Goal: Communication & Community: Ask a question

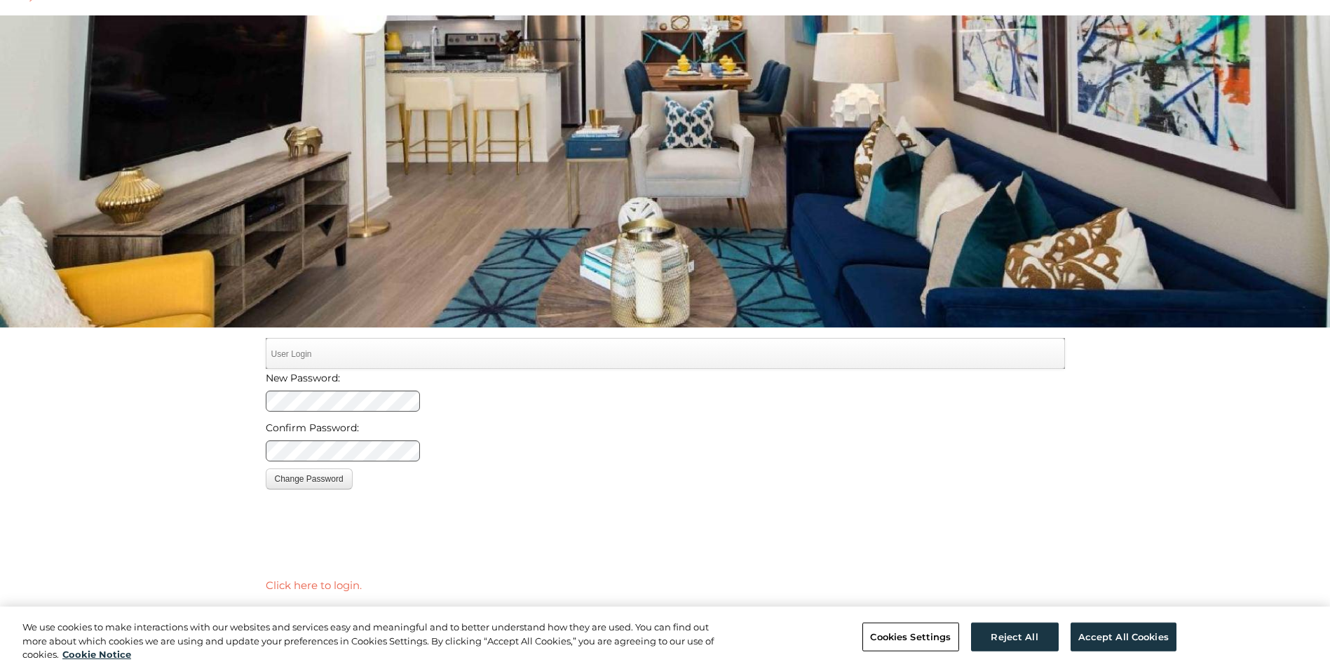
scroll to position [140, 0]
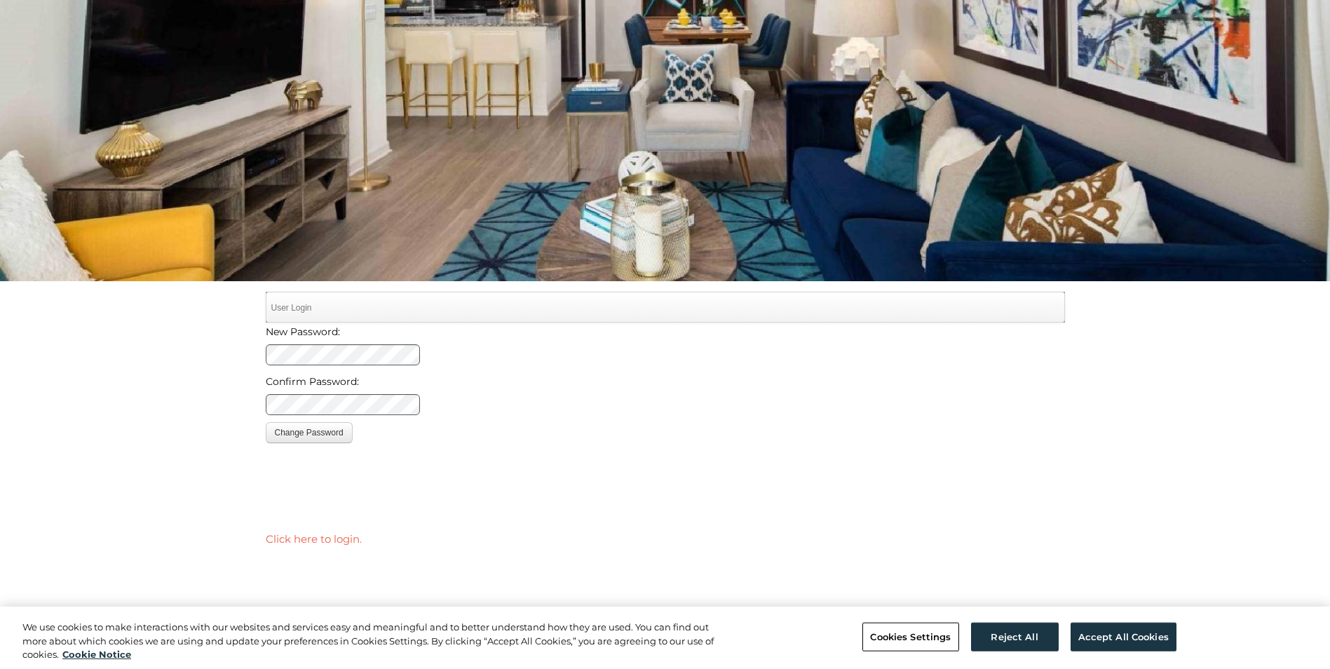
click at [654, 438] on div "Change Password Cancel" at bounding box center [666, 432] width 800 height 21
click at [438, 479] on div "New Password: Confirm Password: This field is required. Change Password Cancel …" at bounding box center [666, 436] width 800 height 226
click at [638, 436] on div "Change Password Cancel" at bounding box center [666, 432] width 800 height 21
click at [323, 433] on button "Change Password" at bounding box center [309, 432] width 87 height 21
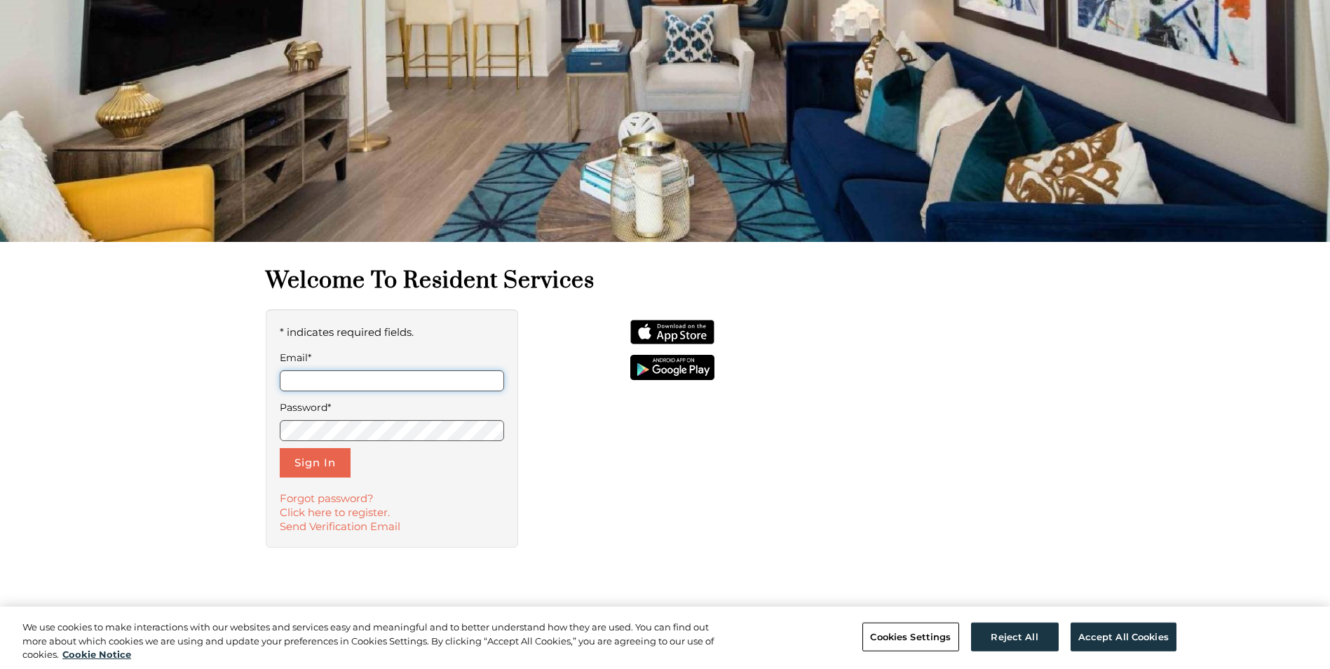
scroll to position [210, 0]
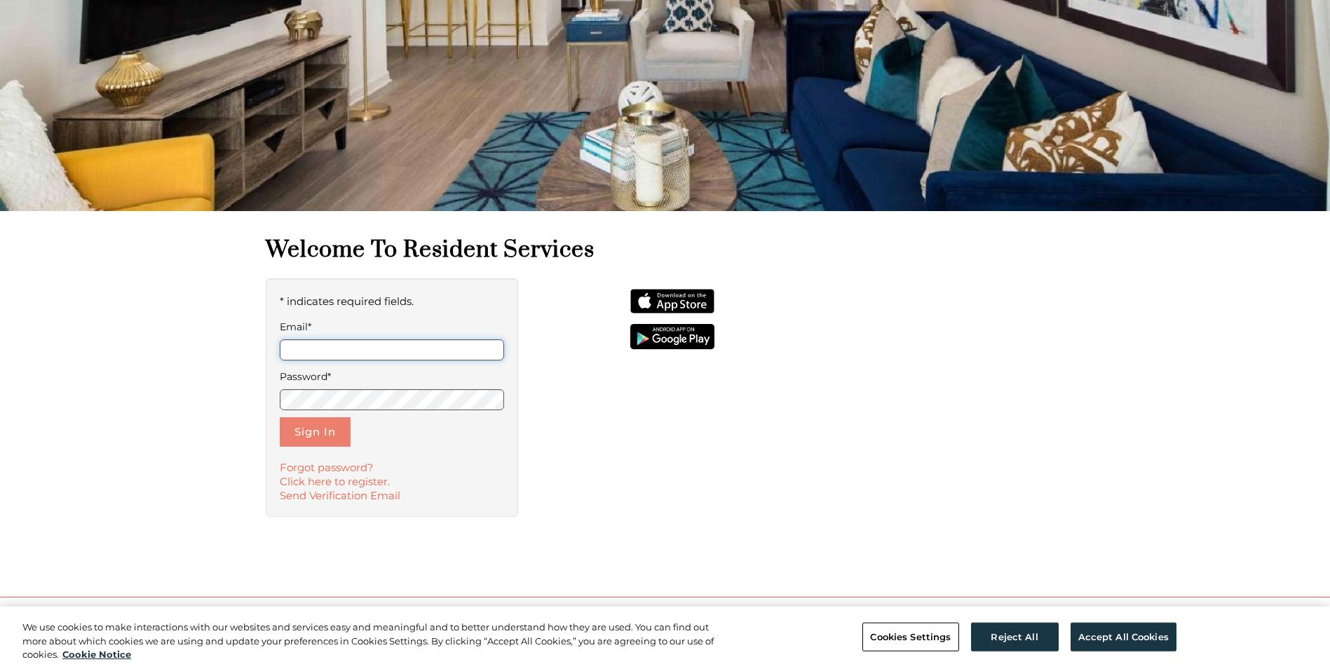
type input "**********"
click at [330, 424] on button "Sign In" at bounding box center [315, 431] width 71 height 29
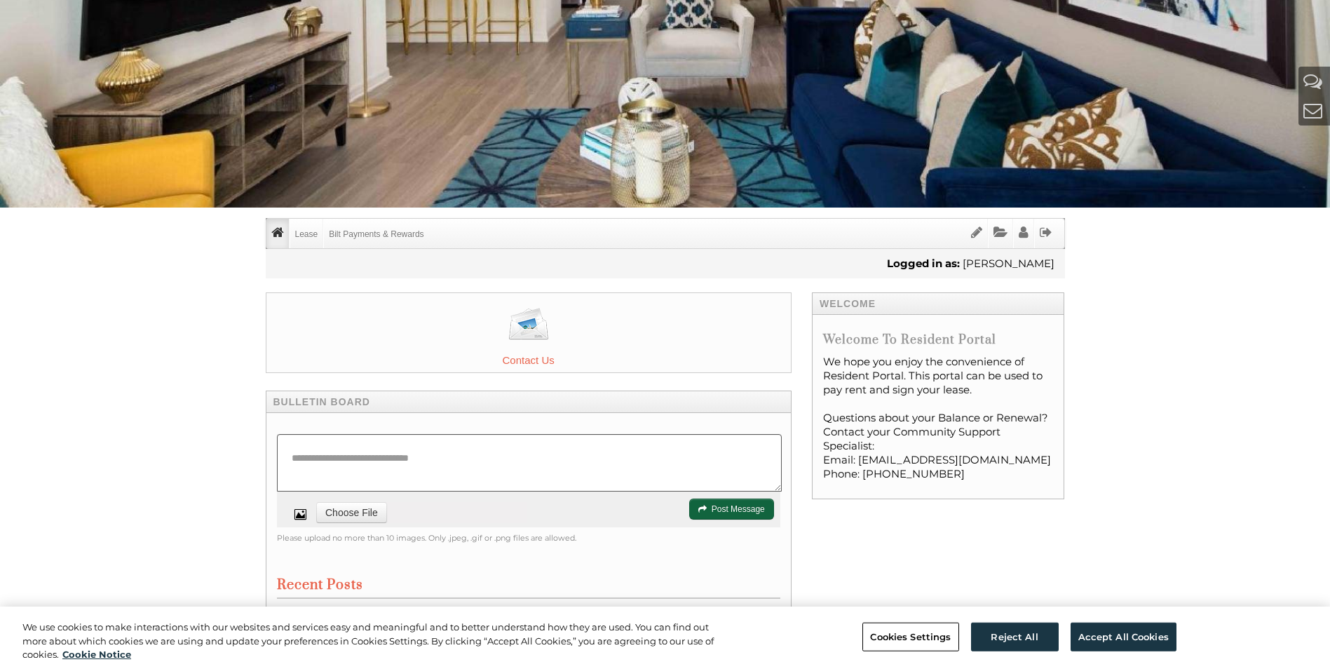
scroll to position [210, 0]
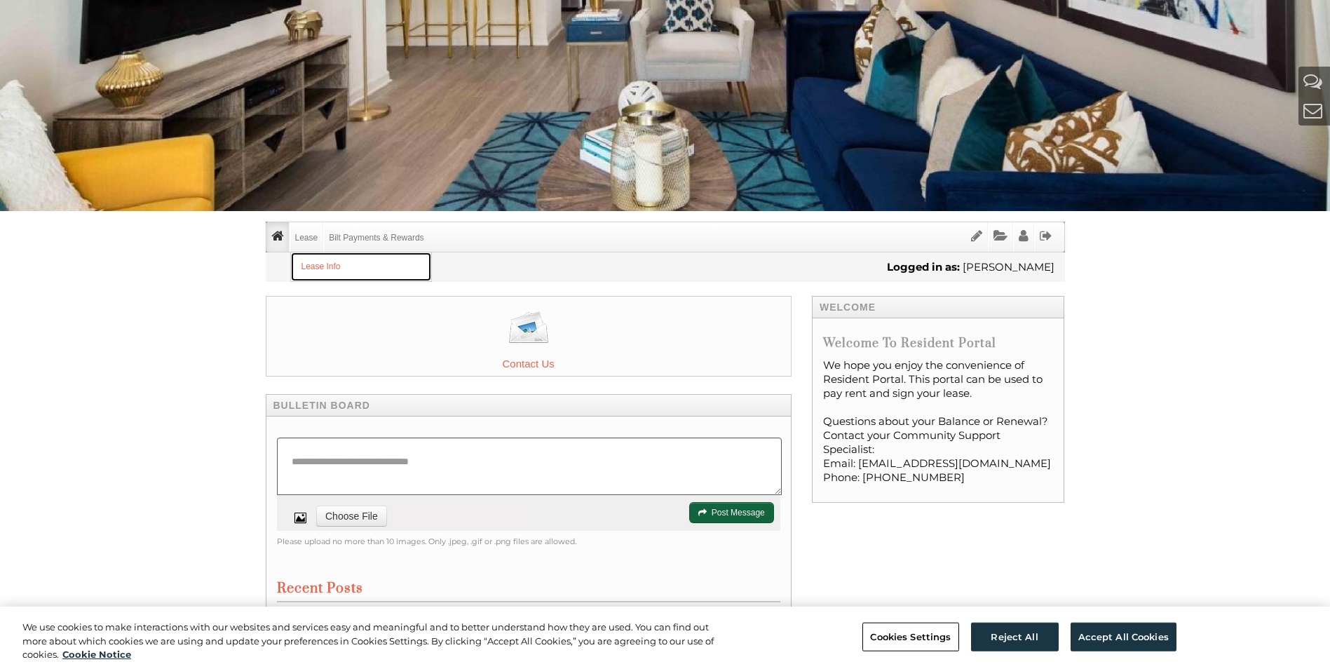
click at [312, 261] on link "Lease Info" at bounding box center [361, 266] width 140 height 29
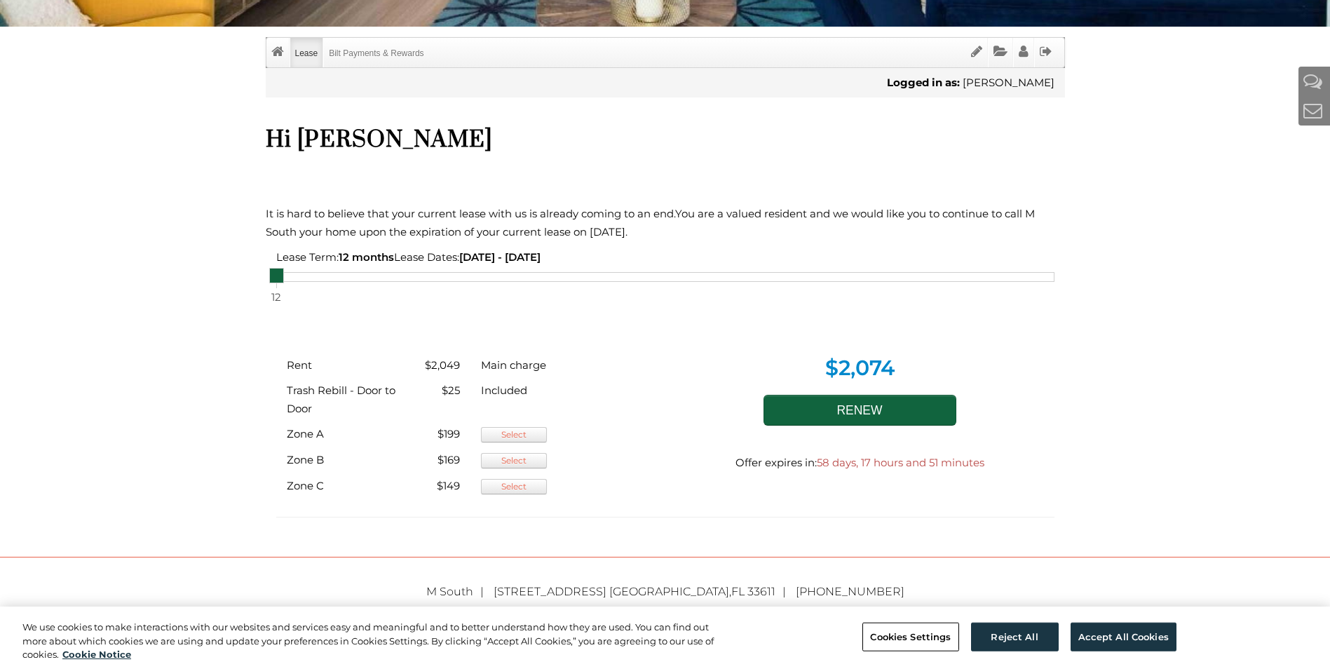
scroll to position [421, 0]
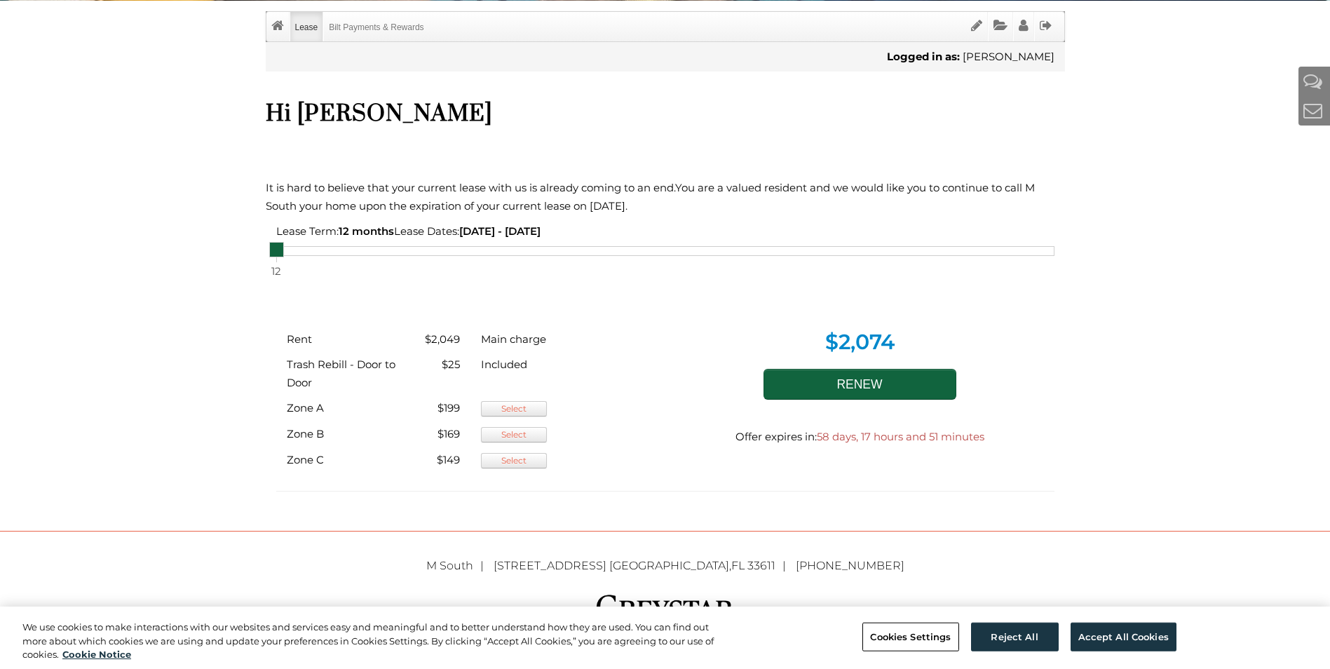
click at [302, 257] on div at bounding box center [666, 262] width 800 height 24
click at [303, 252] on div "12" at bounding box center [665, 251] width 778 height 10
click at [290, 246] on div "12" at bounding box center [665, 251] width 778 height 10
drag, startPoint x: 276, startPoint y: 248, endPoint x: 293, endPoint y: 252, distance: 17.2
click at [293, 252] on div "12" at bounding box center [665, 251] width 778 height 10
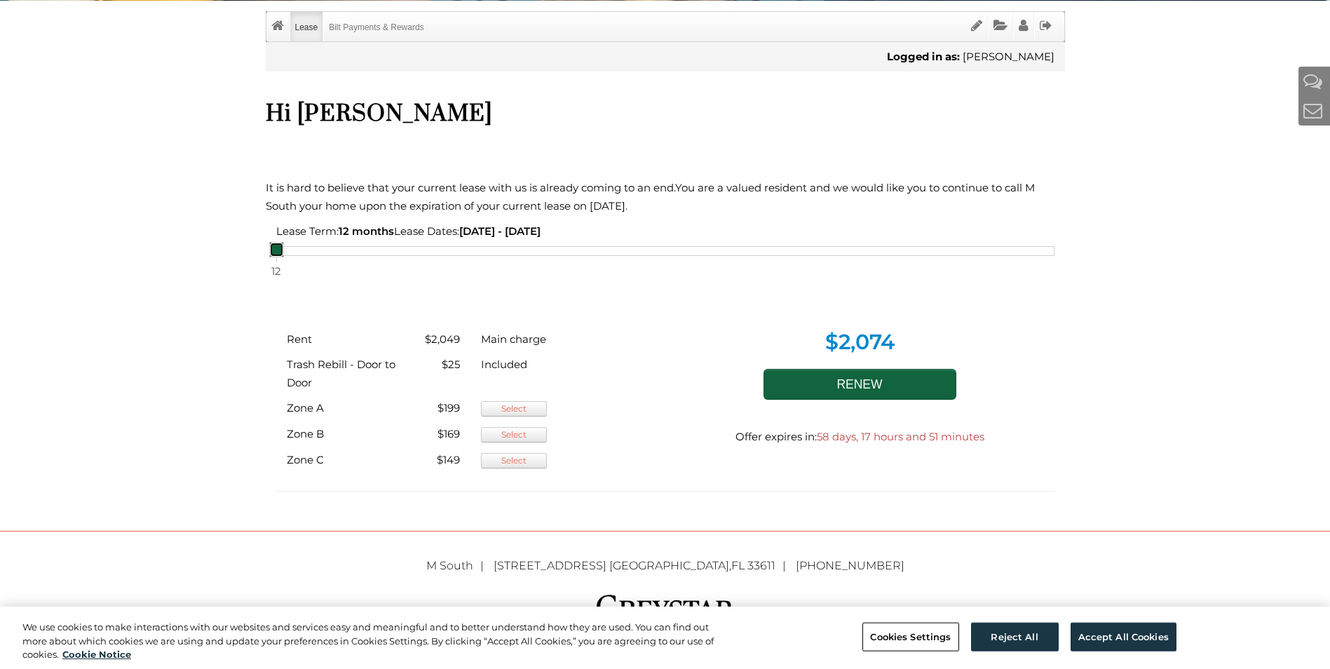
click at [293, 252] on div "12" at bounding box center [665, 251] width 778 height 10
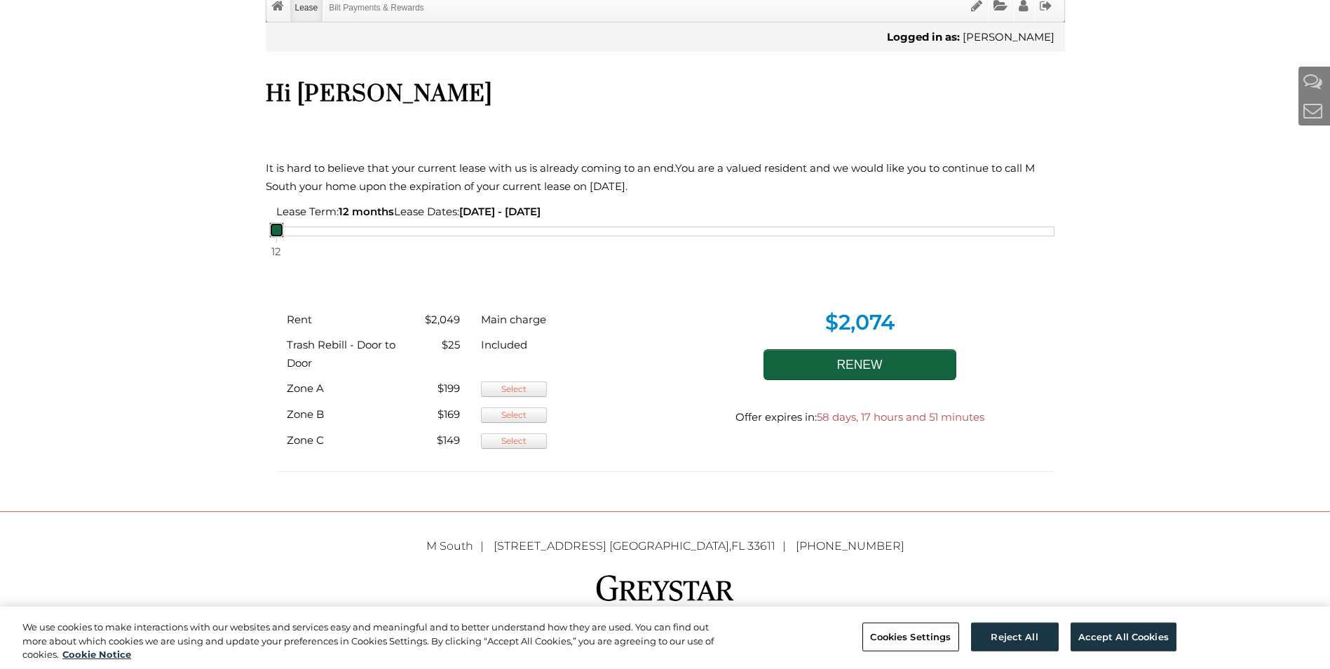
scroll to position [407, 0]
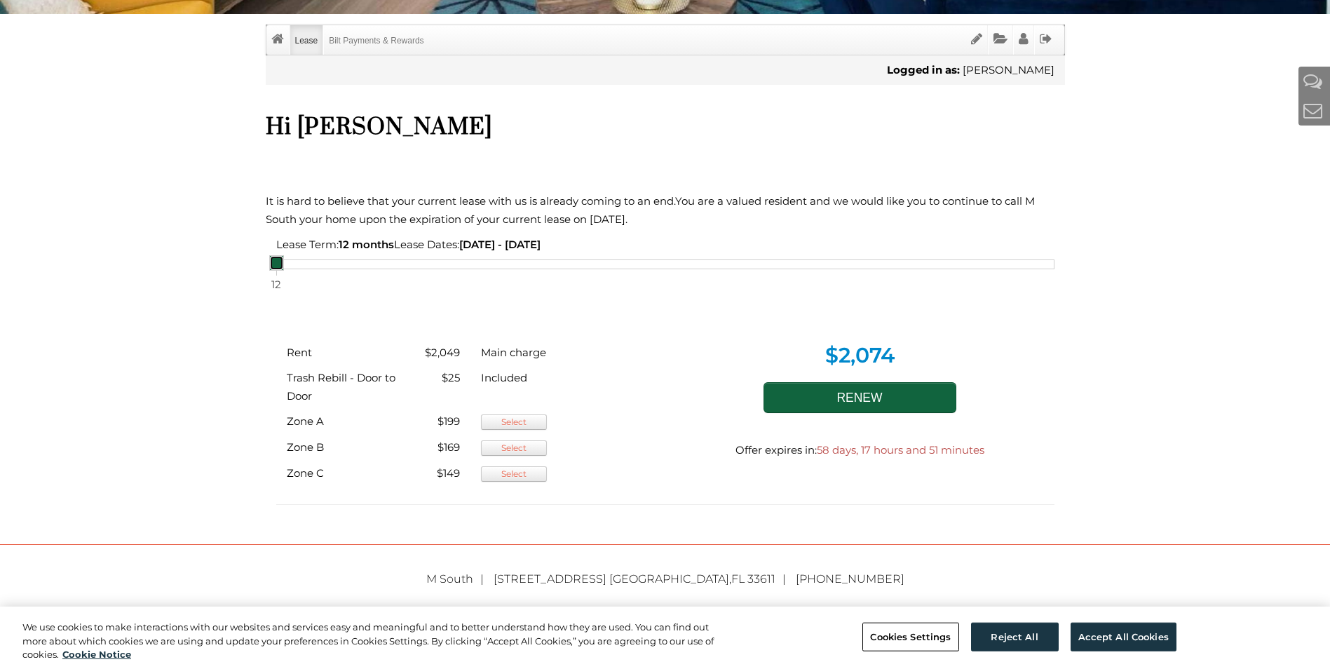
drag, startPoint x: 276, startPoint y: 267, endPoint x: 300, endPoint y: 268, distance: 24.6
click at [300, 268] on div "12" at bounding box center [665, 264] width 778 height 10
click at [304, 262] on div "12" at bounding box center [665, 264] width 778 height 10
drag, startPoint x: 273, startPoint y: 262, endPoint x: 288, endPoint y: 262, distance: 14.7
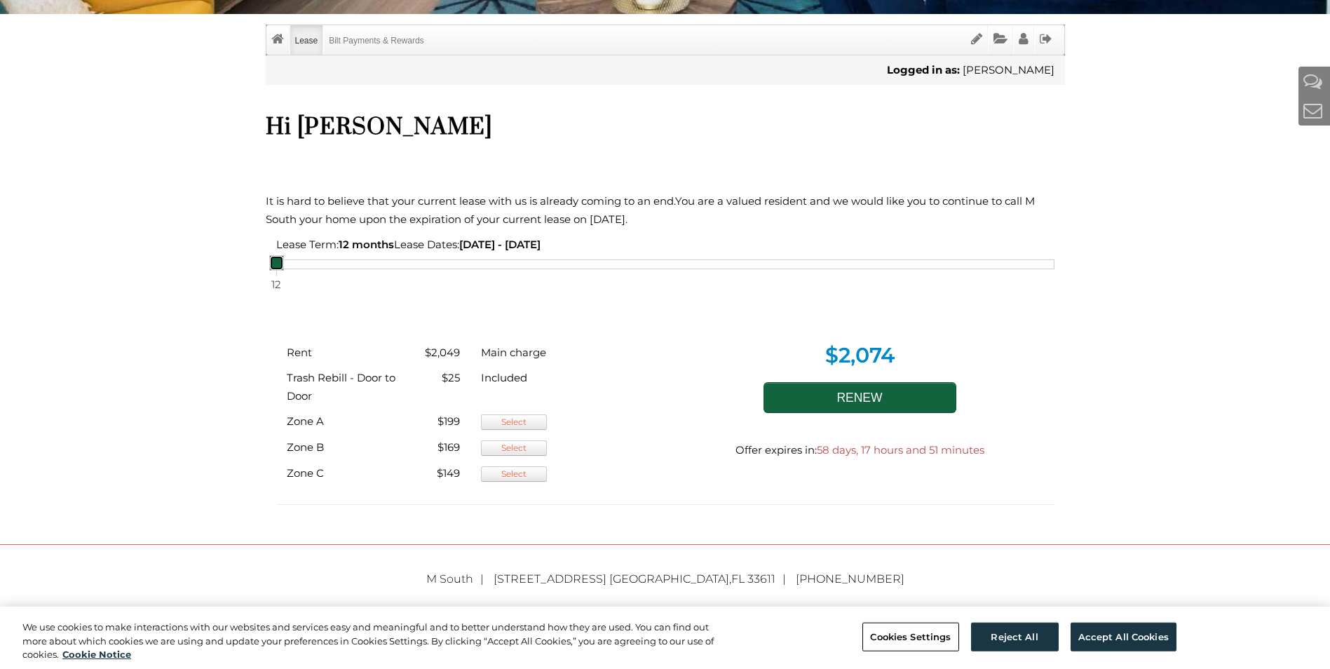
click at [294, 262] on div "12" at bounding box center [665, 264] width 778 height 10
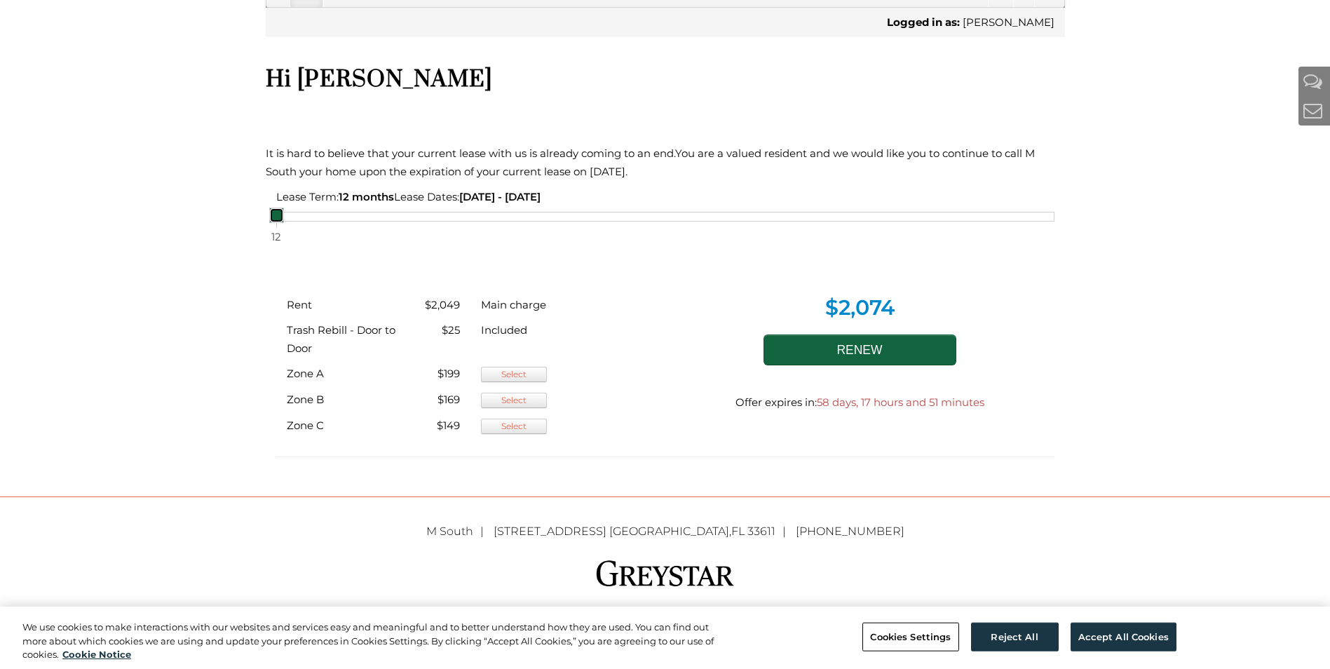
scroll to position [478, 0]
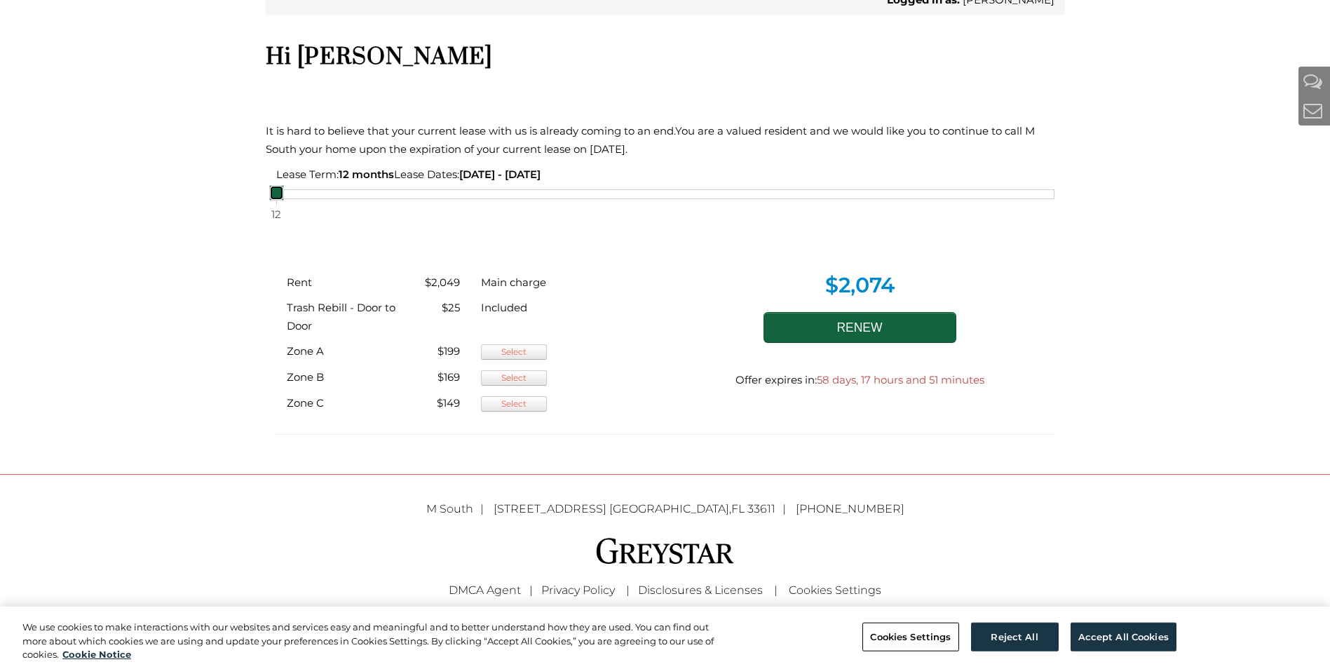
drag, startPoint x: 281, startPoint y: 194, endPoint x: 296, endPoint y: 196, distance: 15.5
click at [296, 196] on div "12" at bounding box center [665, 194] width 778 height 10
drag, startPoint x: 281, startPoint y: 190, endPoint x: 306, endPoint y: 200, distance: 27.1
click at [306, 200] on div "Lease Term: 12 months Lease Dates: 10/22/2025 - 10/21/2026 12" at bounding box center [666, 206] width 800 height 80
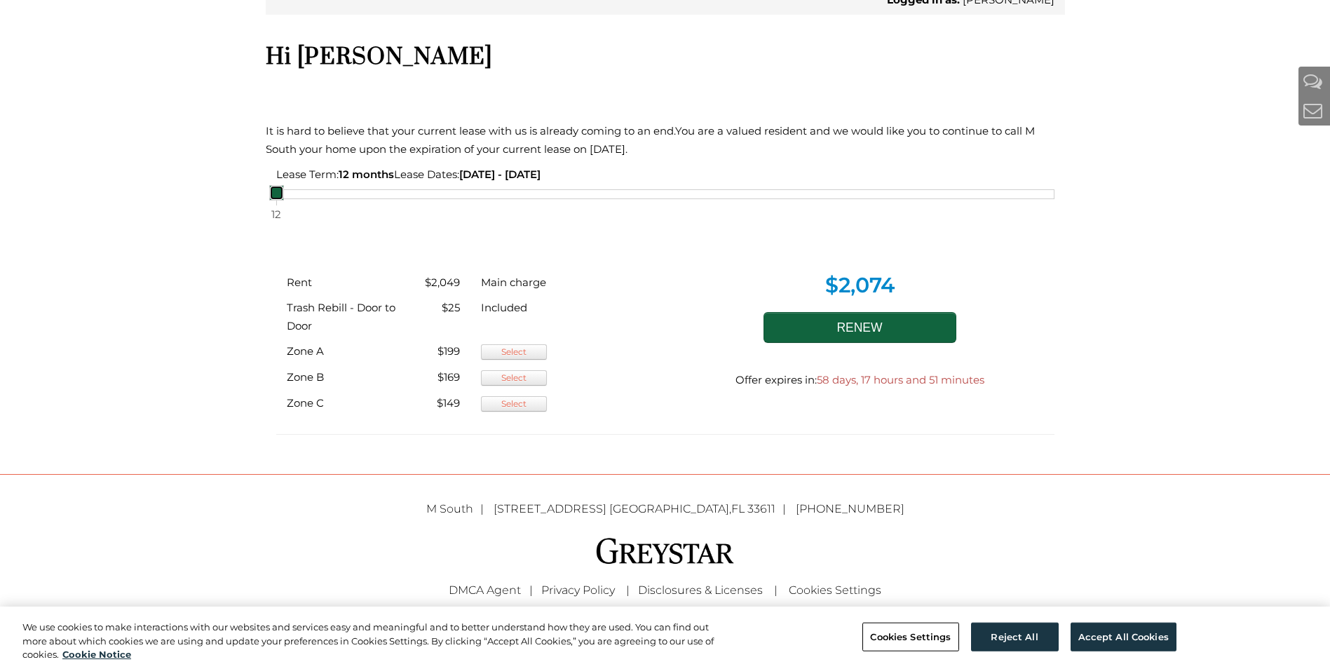
click at [306, 195] on div "12" at bounding box center [665, 194] width 778 height 10
click at [325, 195] on div "12" at bounding box center [665, 194] width 778 height 10
click at [335, 196] on div "12" at bounding box center [665, 194] width 778 height 10
click at [487, 175] on span "10/22/2025 - 10/21/2026" at bounding box center [499, 174] width 81 height 13
click at [431, 173] on div "Lease Term: 12 months Lease Dates: 10/22/2025 - 10/21/2026 12" at bounding box center [666, 183] width 800 height 34
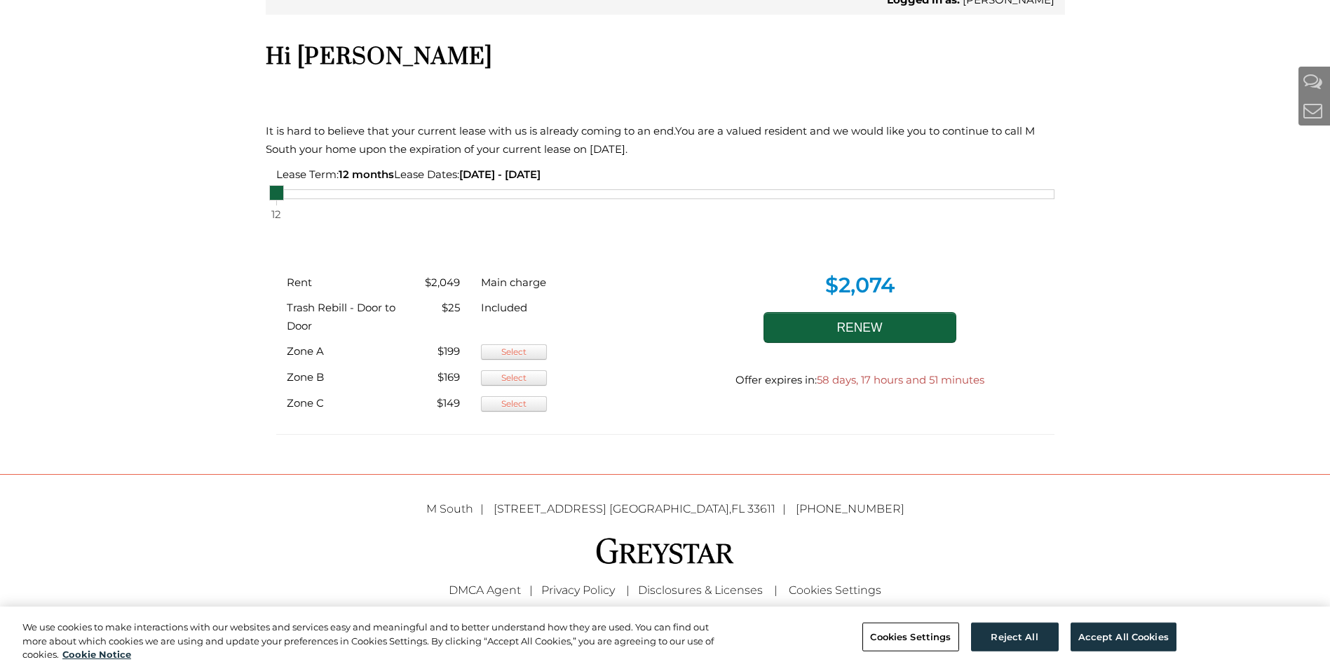
click at [347, 175] on span "12 months" at bounding box center [366, 174] width 55 height 13
click at [384, 173] on span "12 months" at bounding box center [366, 174] width 55 height 13
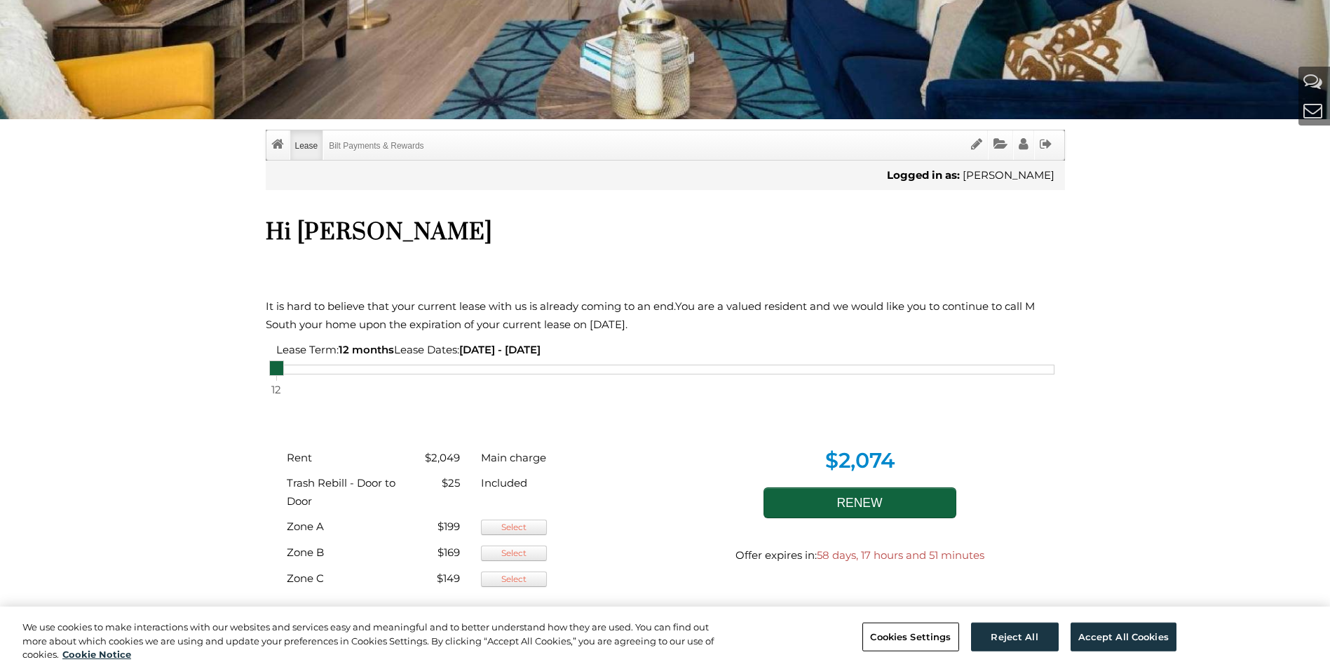
scroll to position [337, 0]
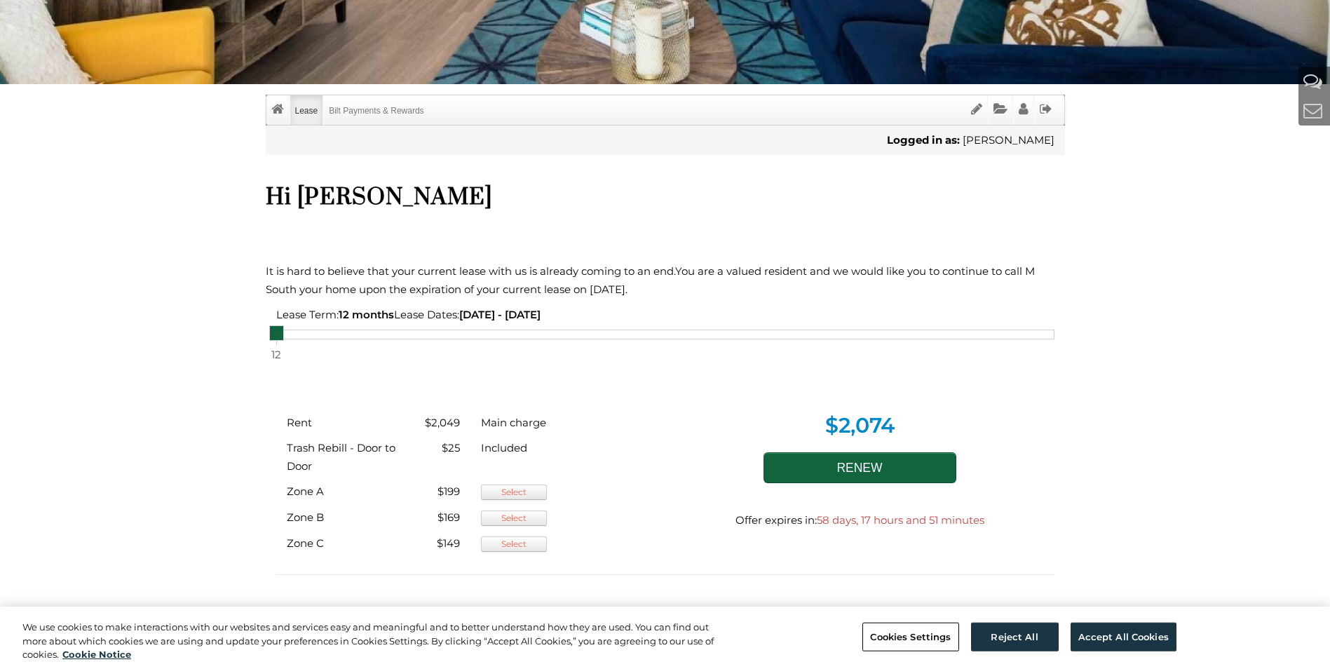
click at [610, 292] on span "You are a valued resident and we would like you to continue to call M South you…" at bounding box center [650, 280] width 769 height 32
click at [574, 347] on div at bounding box center [666, 346] width 800 height 24
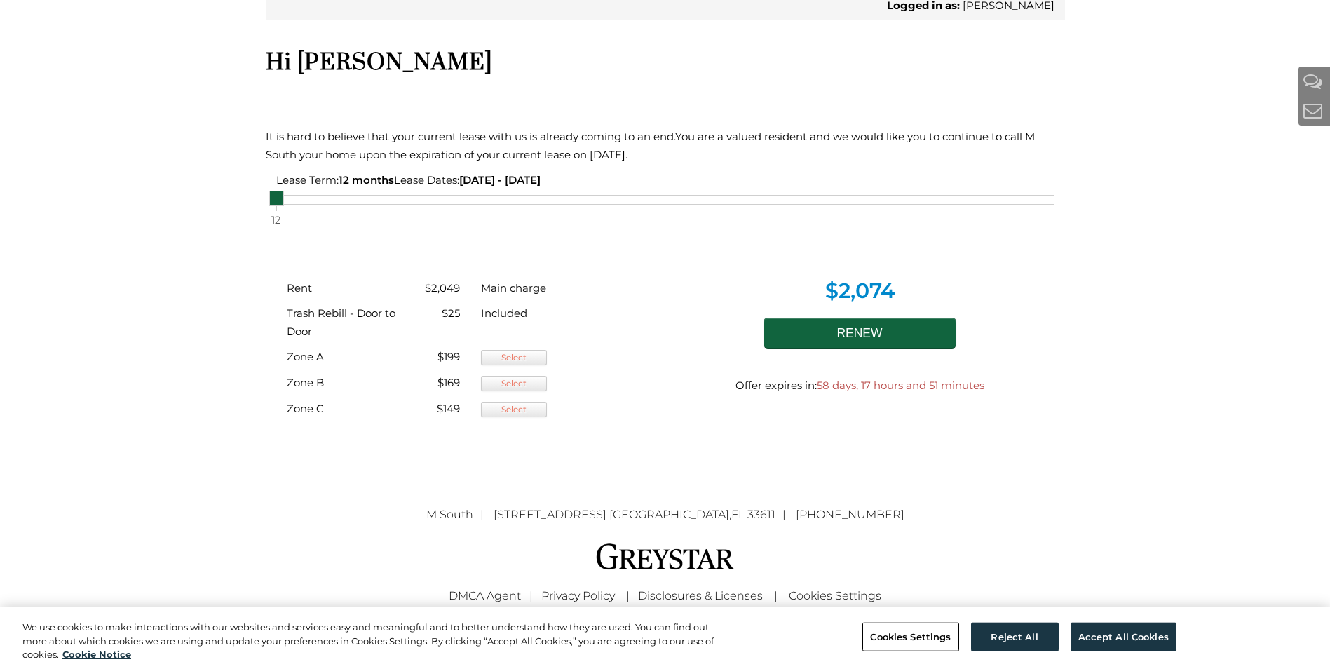
scroll to position [478, 0]
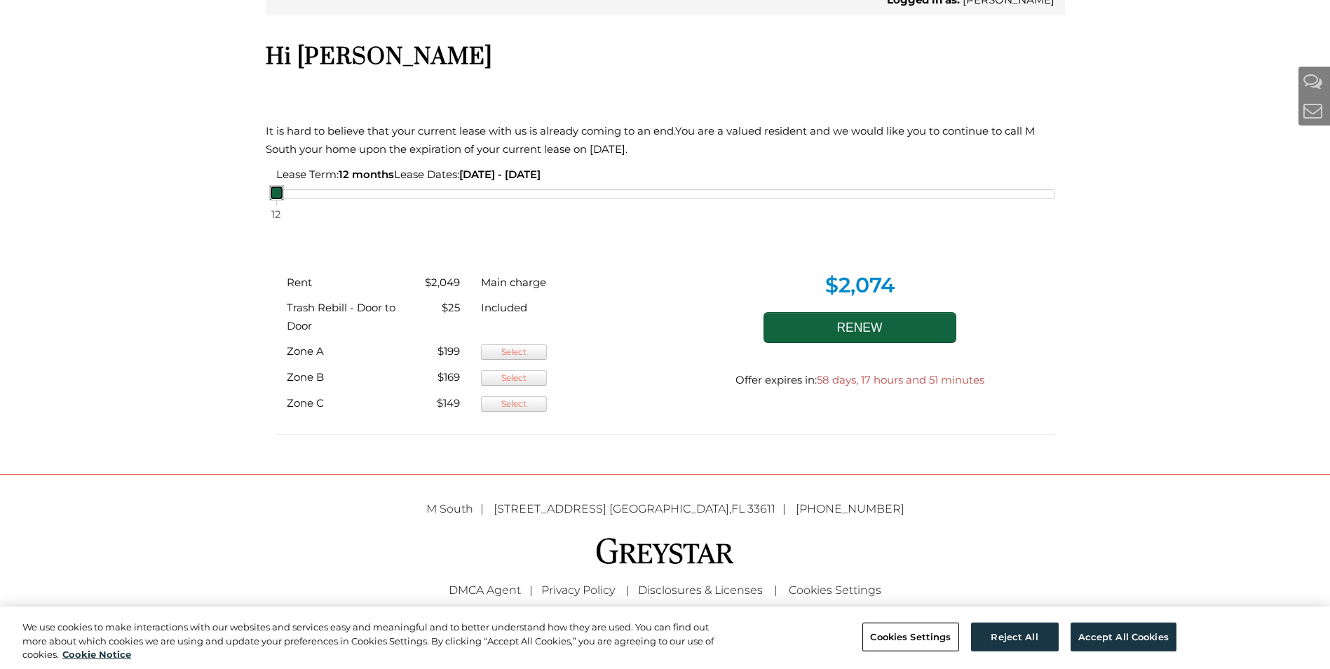
click at [278, 196] on link at bounding box center [276, 192] width 15 height 15
click at [269, 208] on span "12" at bounding box center [276, 215] width 14 height 20
click at [277, 197] on link at bounding box center [276, 192] width 15 height 15
drag, startPoint x: 275, startPoint y: 206, endPoint x: 281, endPoint y: 210, distance: 7.2
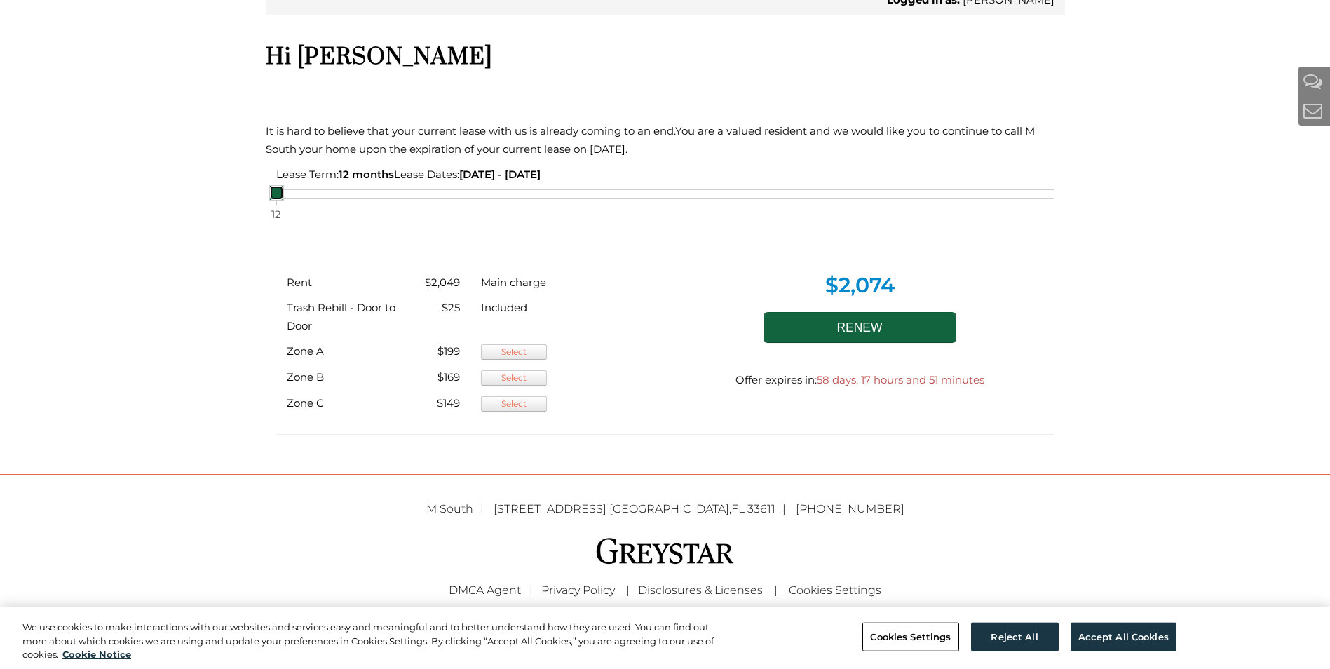
click at [281, 210] on span "12" at bounding box center [276, 215] width 14 height 20
click at [278, 220] on span "12" at bounding box center [276, 215] width 14 height 20
click at [278, 219] on span "12" at bounding box center [276, 215] width 14 height 20
click at [275, 191] on link at bounding box center [276, 192] width 15 height 15
click at [275, 191] on div "Lease Term: 12 months Lease Dates: 10/22/2025 - 10/21/2026 12" at bounding box center [666, 206] width 800 height 80
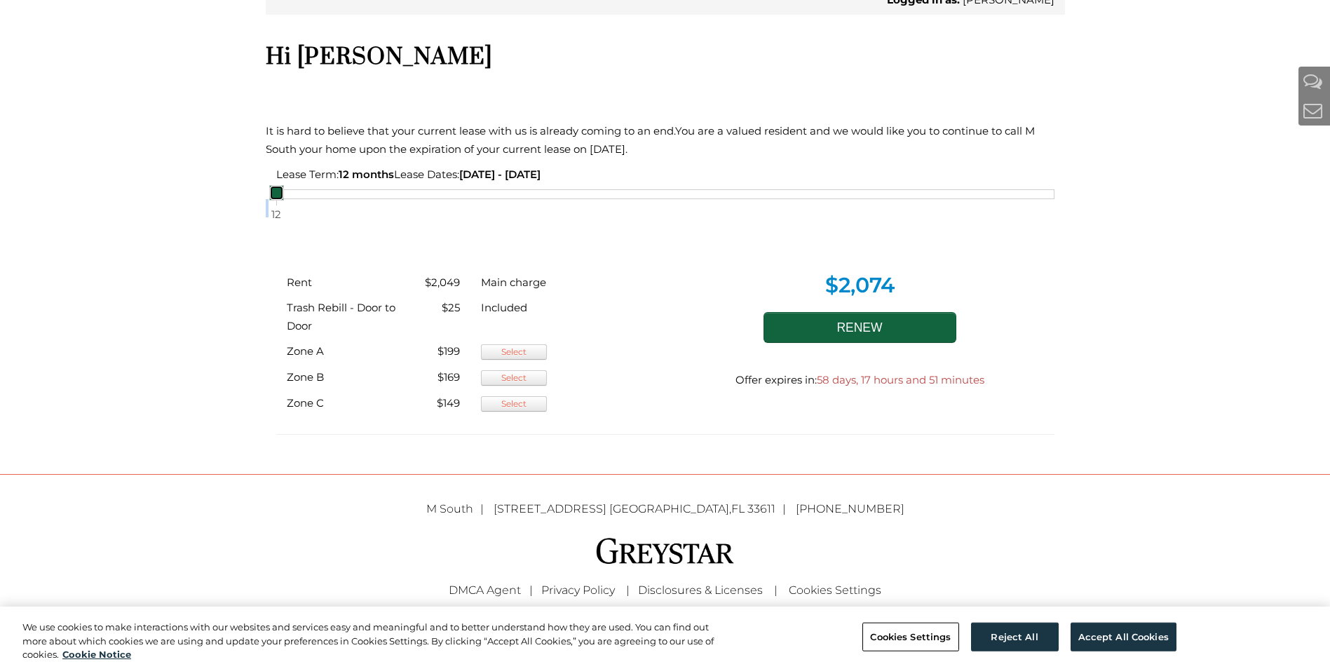
click at [275, 191] on link at bounding box center [276, 192] width 15 height 15
click at [266, 209] on div at bounding box center [666, 206] width 800 height 24
click at [266, 208] on div at bounding box center [666, 206] width 800 height 24
click at [278, 196] on link at bounding box center [276, 192] width 15 height 15
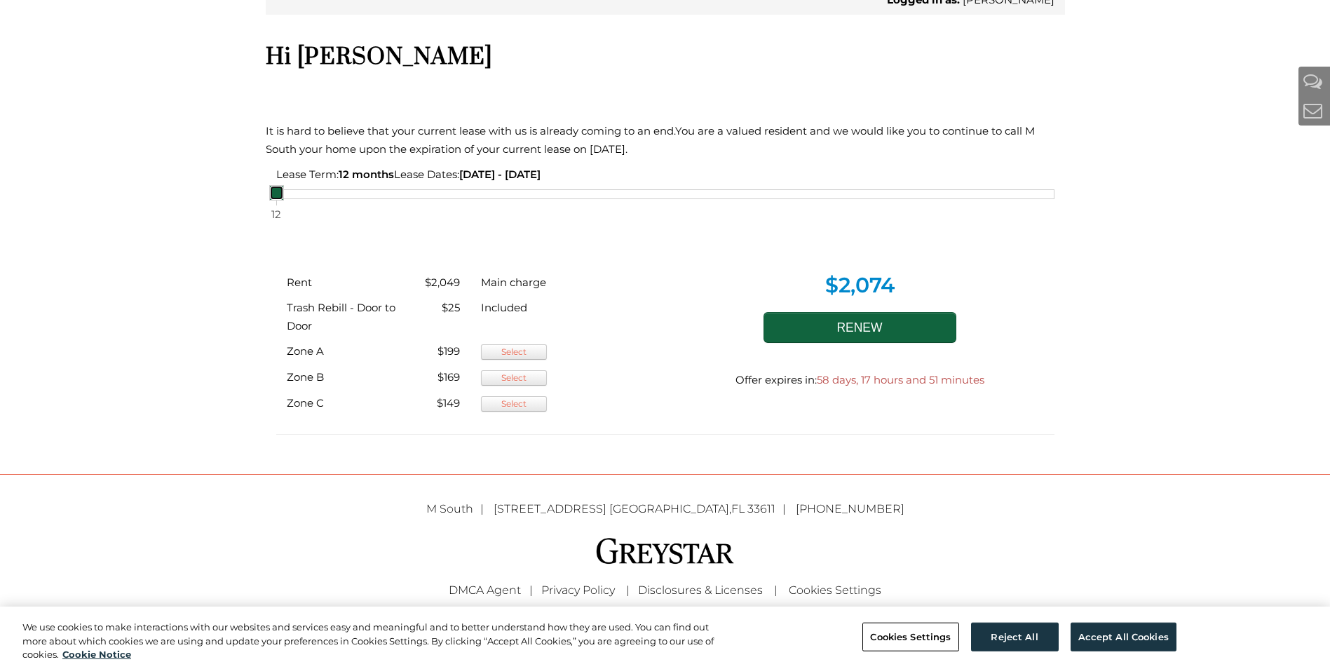
drag, startPoint x: 278, startPoint y: 196, endPoint x: 311, endPoint y: 196, distance: 33.0
click at [311, 196] on div "12" at bounding box center [665, 194] width 778 height 10
drag, startPoint x: 311, startPoint y: 196, endPoint x: 321, endPoint y: 196, distance: 10.5
click at [316, 196] on div "12" at bounding box center [665, 194] width 778 height 10
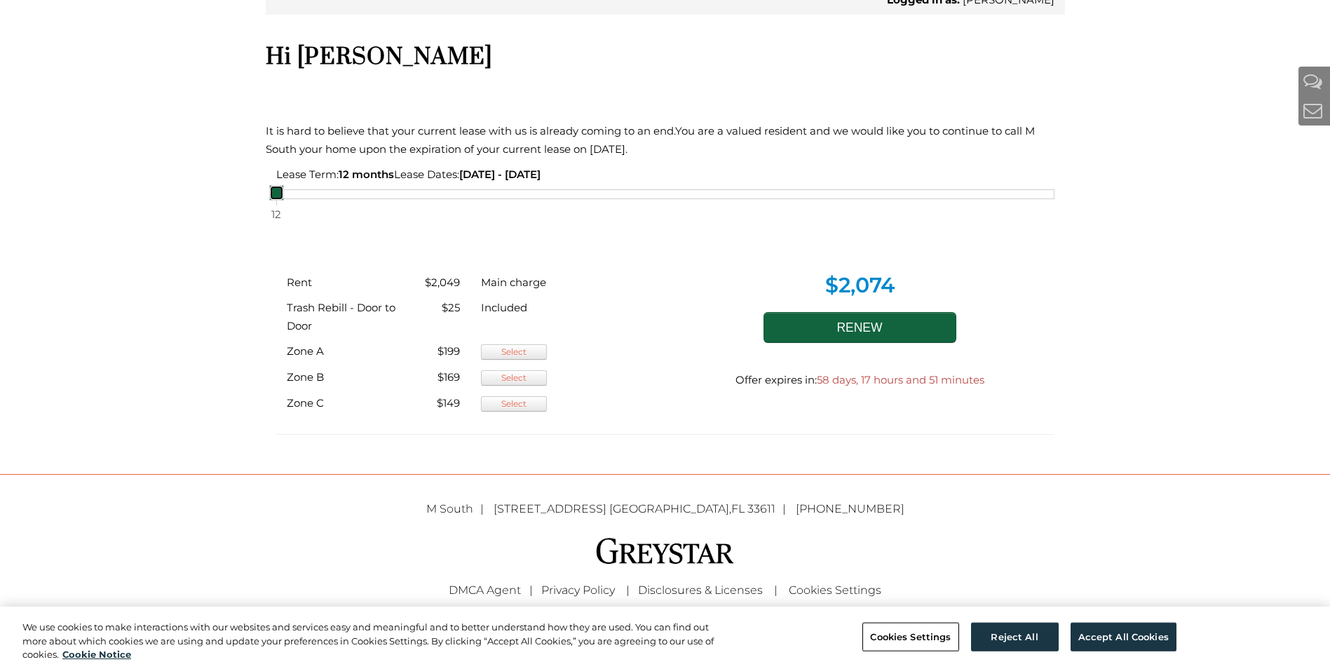
click at [321, 196] on div "12" at bounding box center [665, 194] width 778 height 10
drag, startPoint x: 341, startPoint y: 196, endPoint x: 482, endPoint y: 215, distance: 142.3
click at [347, 197] on div "12" at bounding box center [665, 194] width 778 height 10
drag, startPoint x: 525, startPoint y: 218, endPoint x: 653, endPoint y: 226, distance: 128.6
click at [525, 218] on div "Lease Term: 12 months Lease Dates: 10/22/2025 - 10/21/2026 12" at bounding box center [666, 206] width 800 height 80
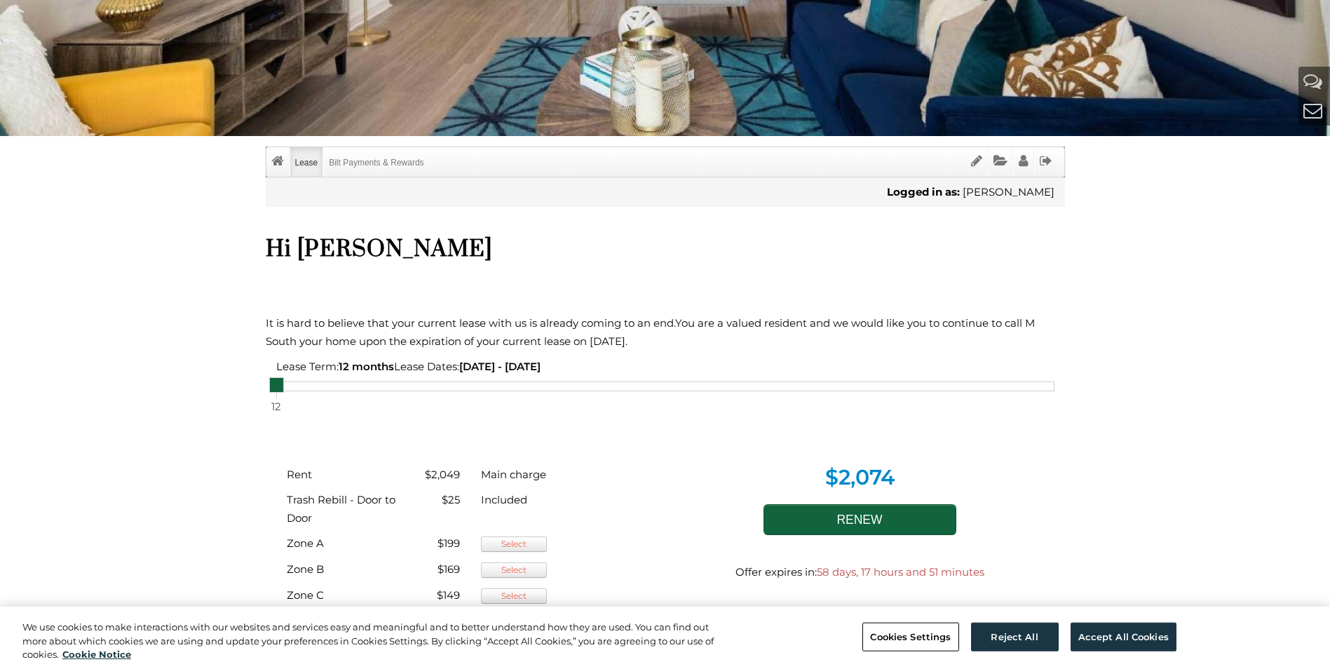
scroll to position [407, 0]
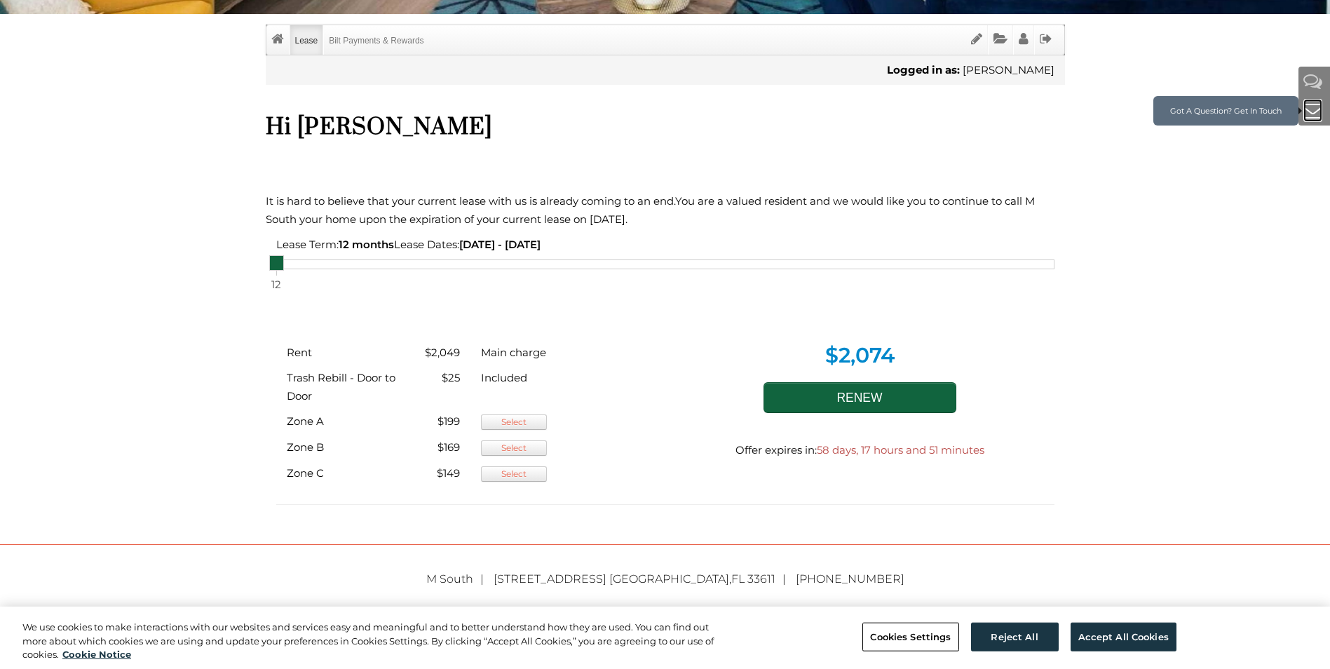
click at [1313, 109] on icon "Contact" at bounding box center [1313, 110] width 19 height 19
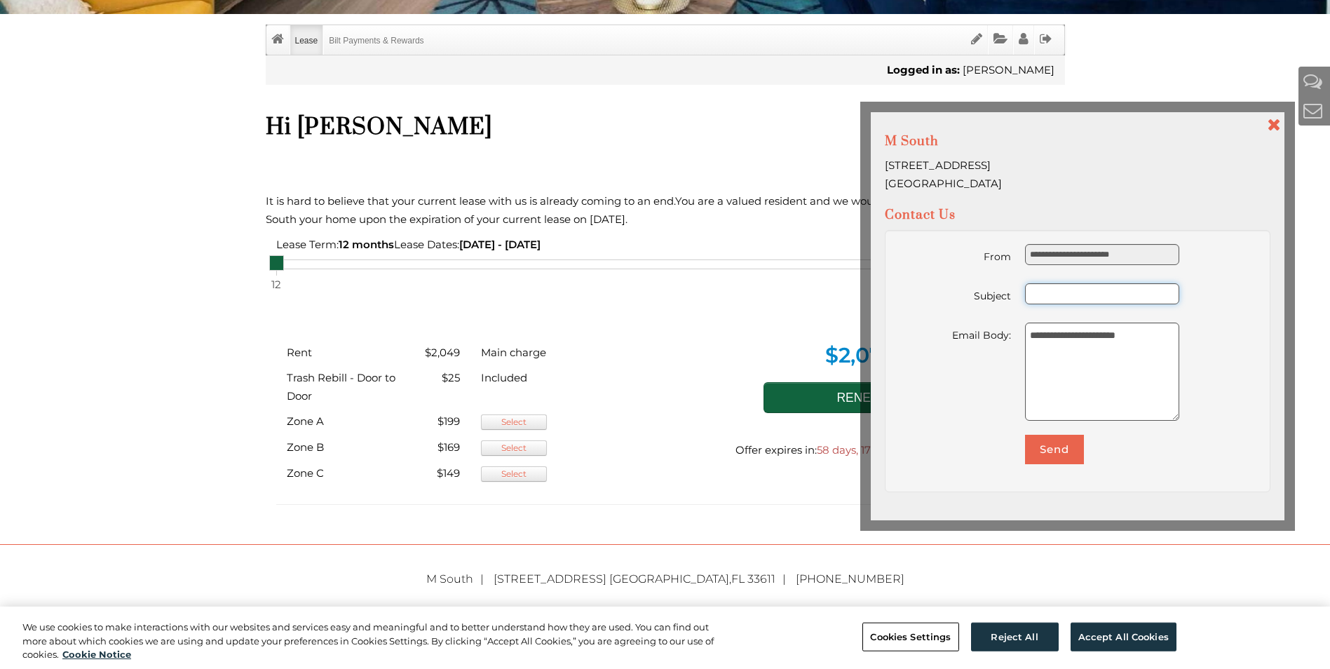
click at [1052, 292] on input "text" at bounding box center [1102, 293] width 154 height 21
type input "*****"
click at [1061, 339] on textarea "**********" at bounding box center [1102, 372] width 154 height 98
click at [278, 295] on div "Lease Term: 12 months Lease Dates: 10/22/2025 - 10/21/2026 12" at bounding box center [666, 276] width 800 height 80
click at [277, 286] on span "12" at bounding box center [276, 286] width 14 height 20
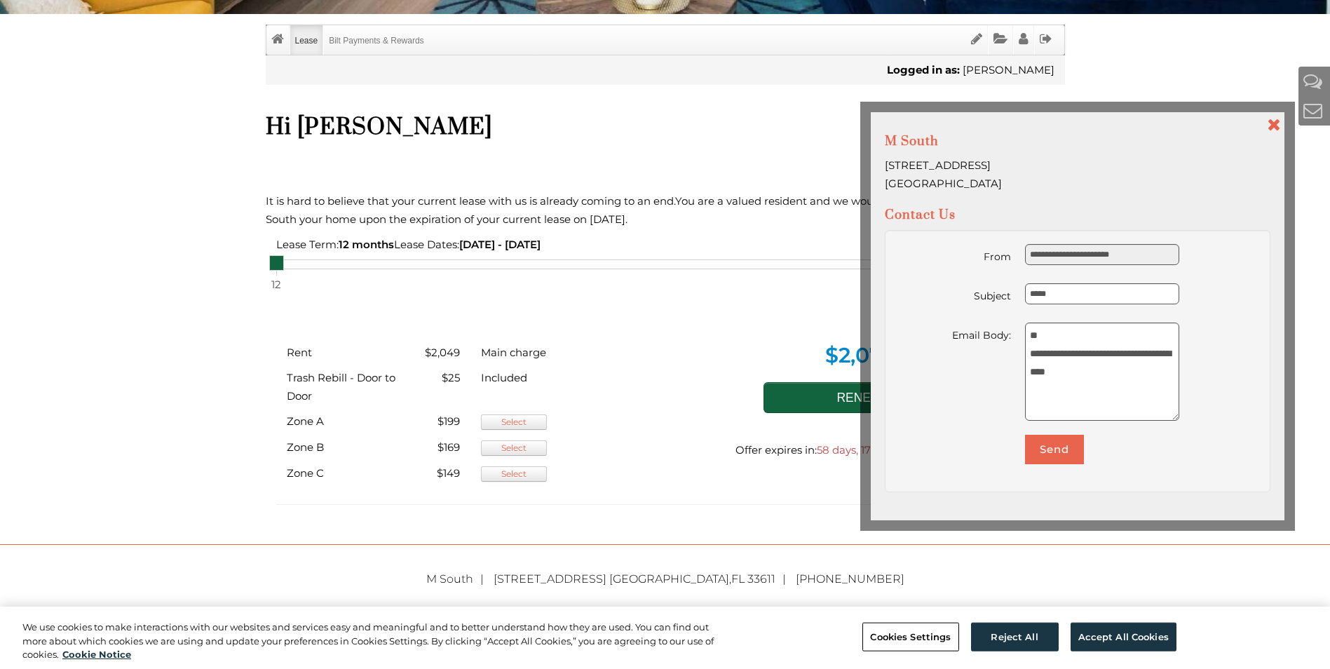
drag, startPoint x: 275, startPoint y: 262, endPoint x: 241, endPoint y: 273, distance: 35.5
click at [241, 273] on div "Call us : (813) 570-8014 Menu Lease Lease Info Bilt Payments & Rewards Return t…" at bounding box center [665, 166] width 1330 height 1147
click at [276, 259] on link at bounding box center [276, 262] width 15 height 15
click at [292, 262] on div "12" at bounding box center [665, 264] width 778 height 10
click at [299, 262] on div "12" at bounding box center [665, 264] width 778 height 10
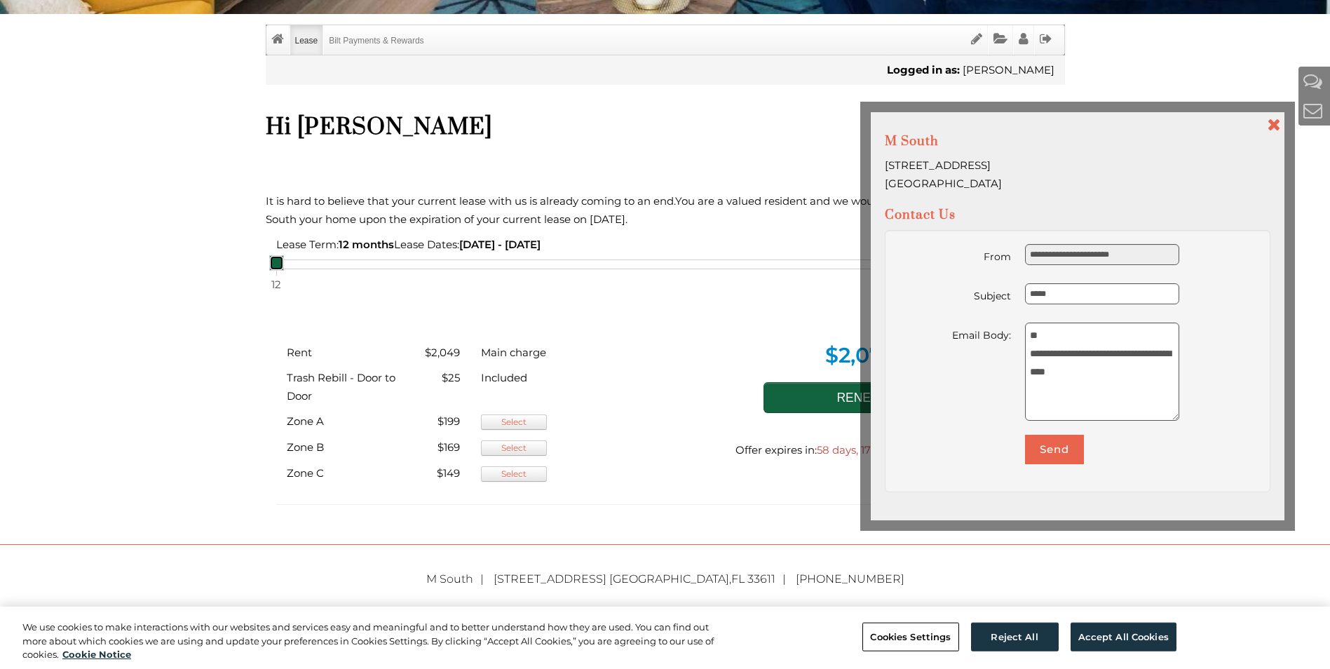
click at [384, 268] on div "12" at bounding box center [665, 264] width 778 height 10
click at [469, 267] on div "12" at bounding box center [665, 264] width 778 height 10
click at [509, 267] on div "12" at bounding box center [665, 264] width 778 height 10
click at [277, 285] on span "12" at bounding box center [276, 286] width 14 height 20
drag, startPoint x: 277, startPoint y: 266, endPoint x: 314, endPoint y: 262, distance: 36.6
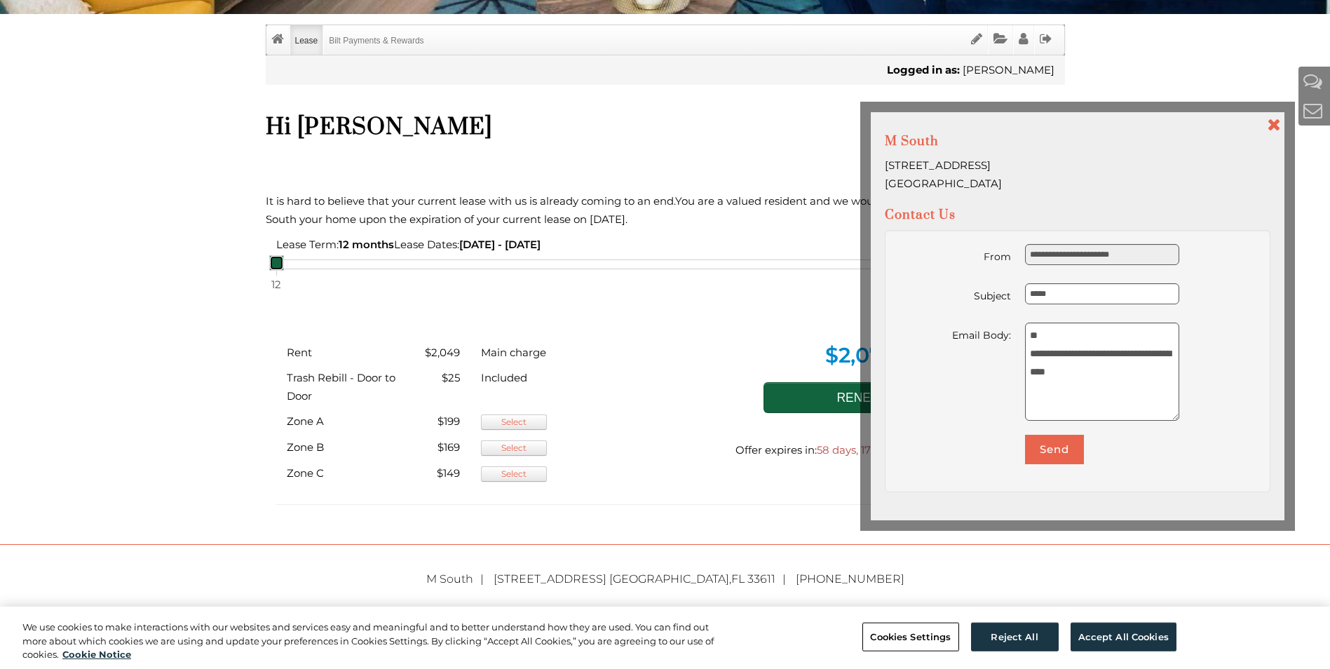
click at [314, 264] on div "12" at bounding box center [665, 264] width 778 height 10
click at [366, 247] on span "12 months" at bounding box center [366, 244] width 55 height 13
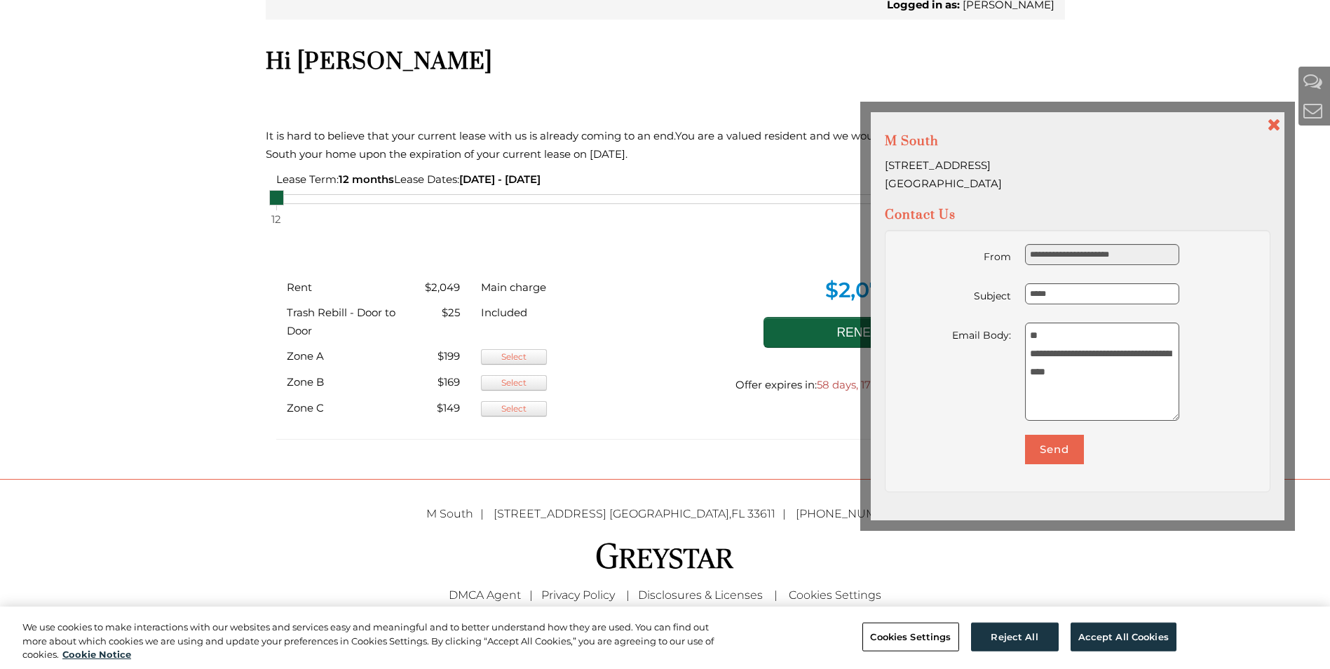
scroll to position [478, 0]
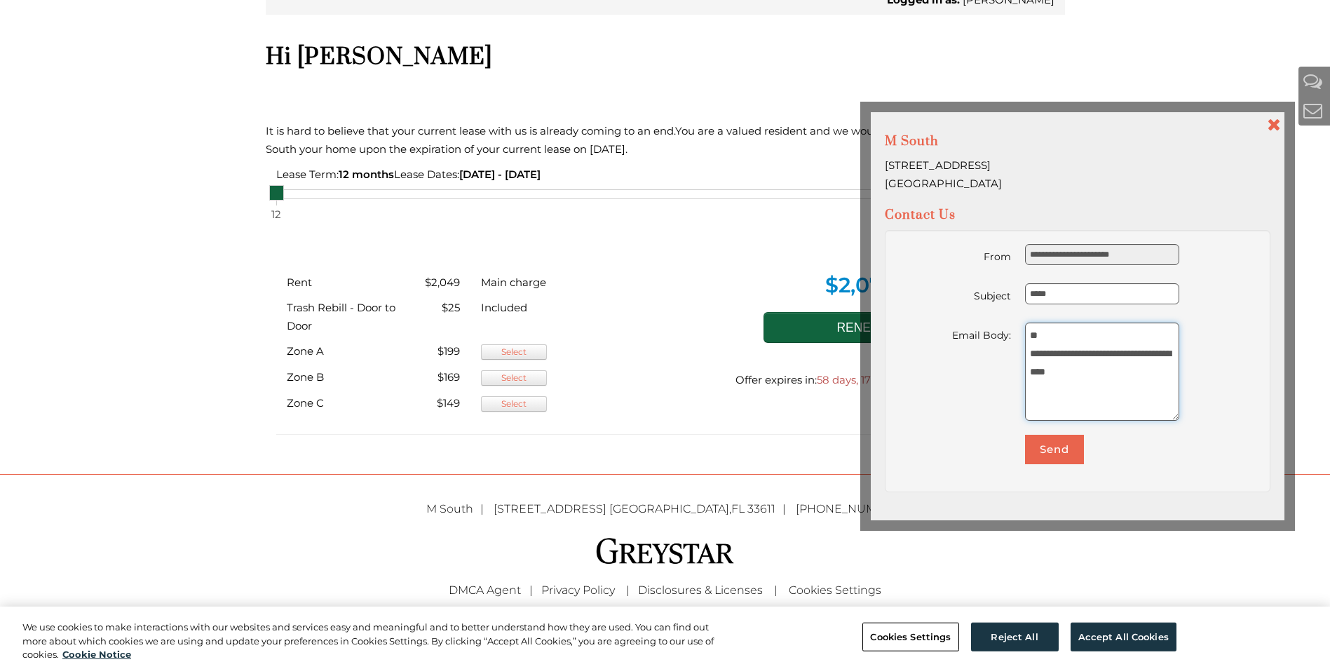
click at [1103, 380] on textarea "**********" at bounding box center [1102, 372] width 154 height 98
type textarea "**********"
click at [1034, 445] on button "Send" at bounding box center [1054, 449] width 59 height 29
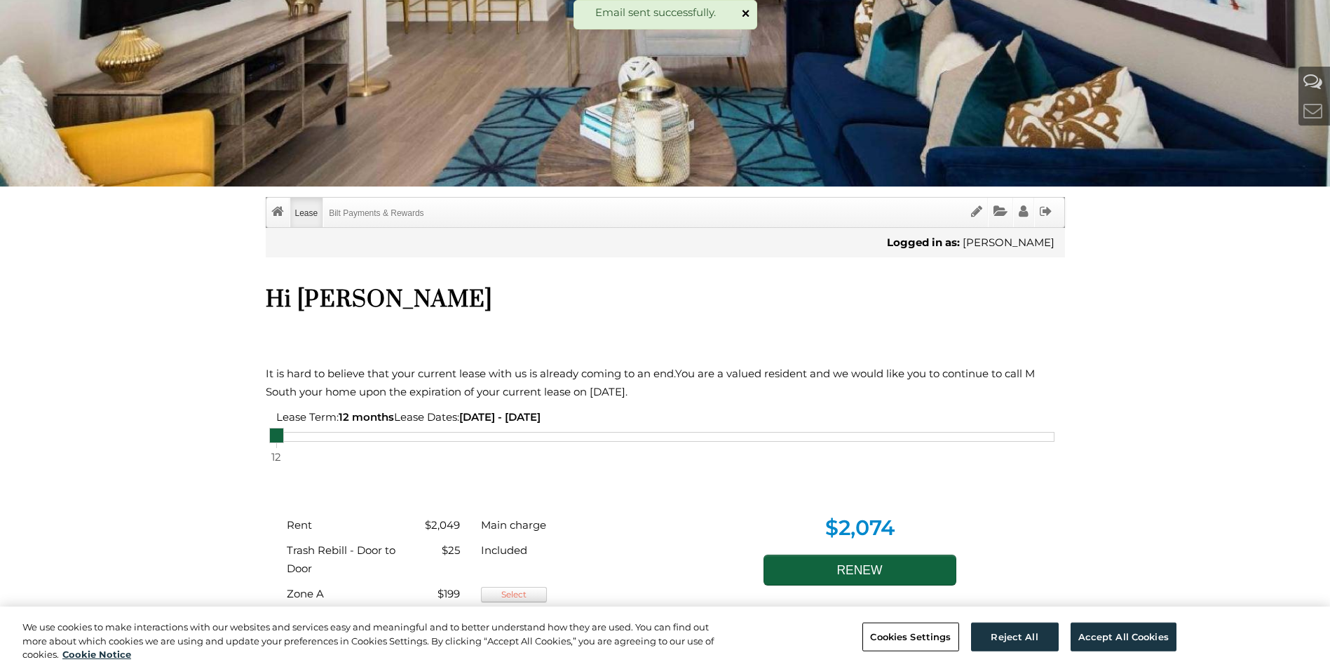
scroll to position [267, 0]
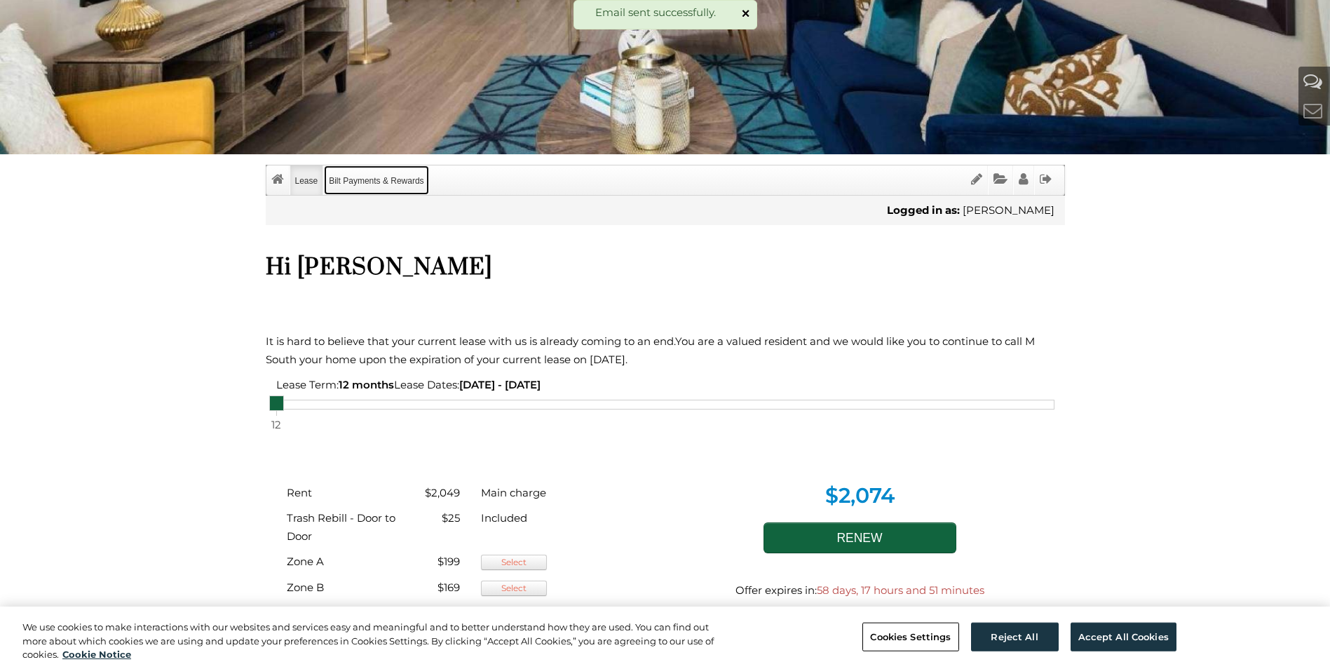
click at [379, 177] on link "Bilt Payments & Rewards" at bounding box center [376, 180] width 105 height 29
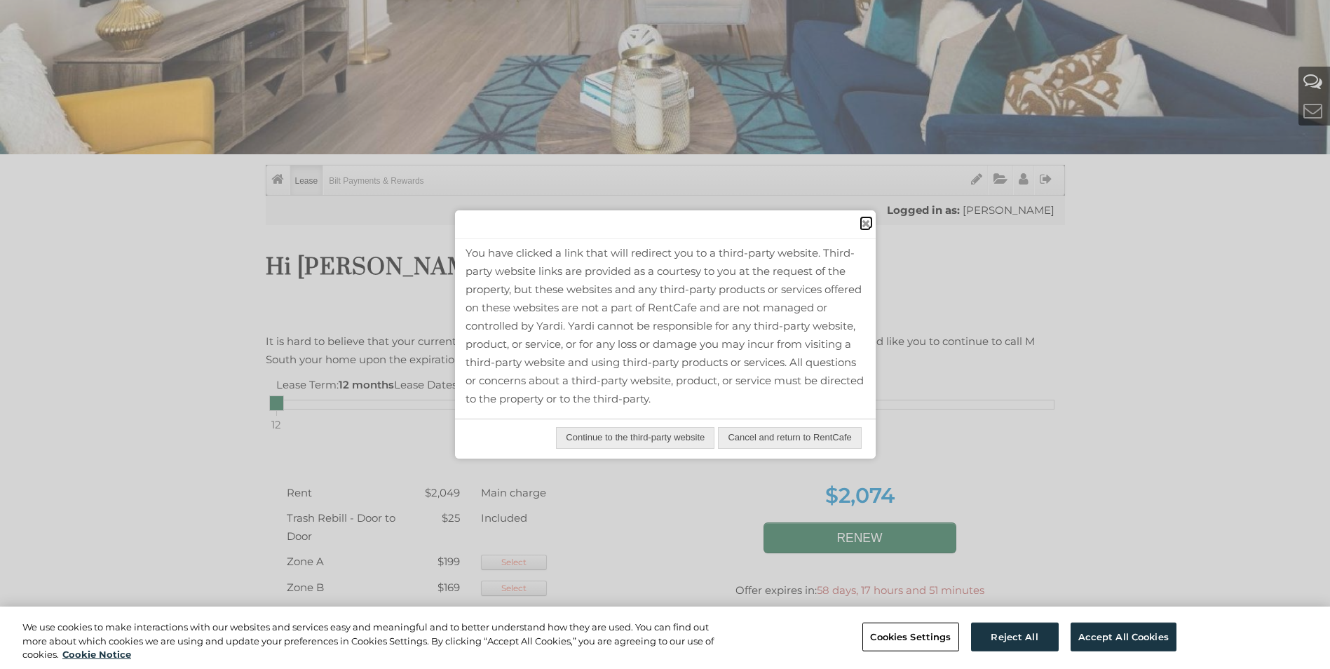
click at [869, 229] on span "close" at bounding box center [865, 223] width 11 height 15
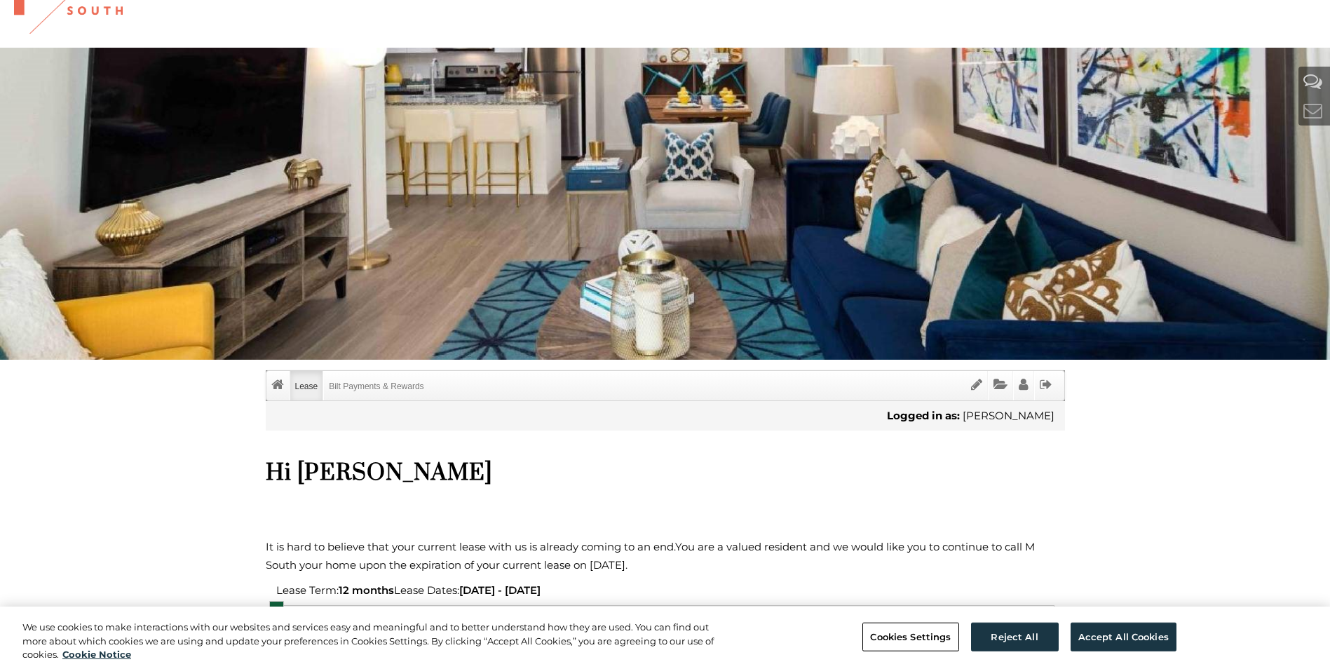
scroll to position [0, 0]
